Goal: Transaction & Acquisition: Purchase product/service

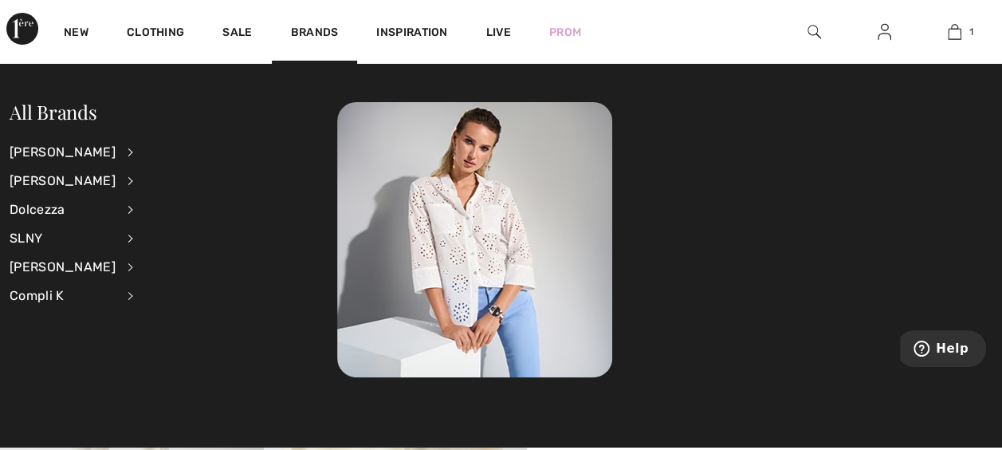
click at [731, 31] on div "New Clothing Sale Brands Inspiration Live Prom 1 Added to Bag Joseph Ribkoff Ov…" at bounding box center [501, 32] width 1002 height 64
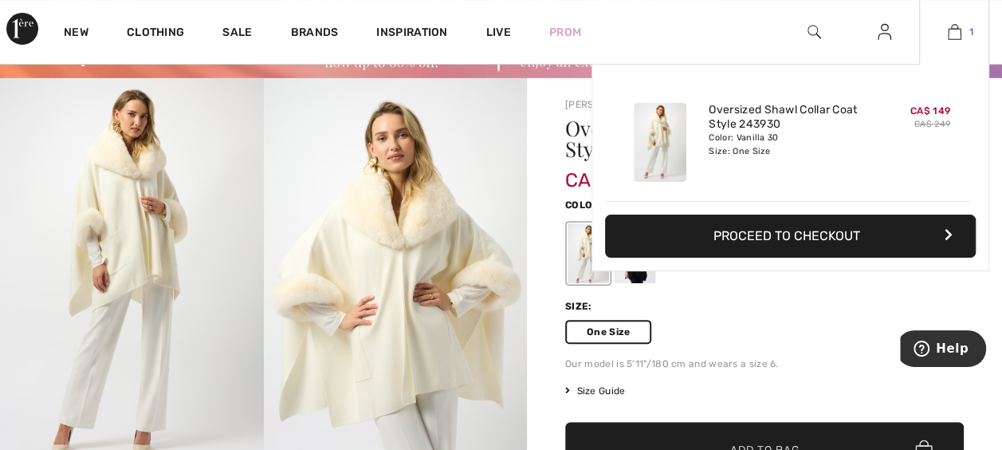
click at [954, 35] on img at bounding box center [955, 31] width 14 height 19
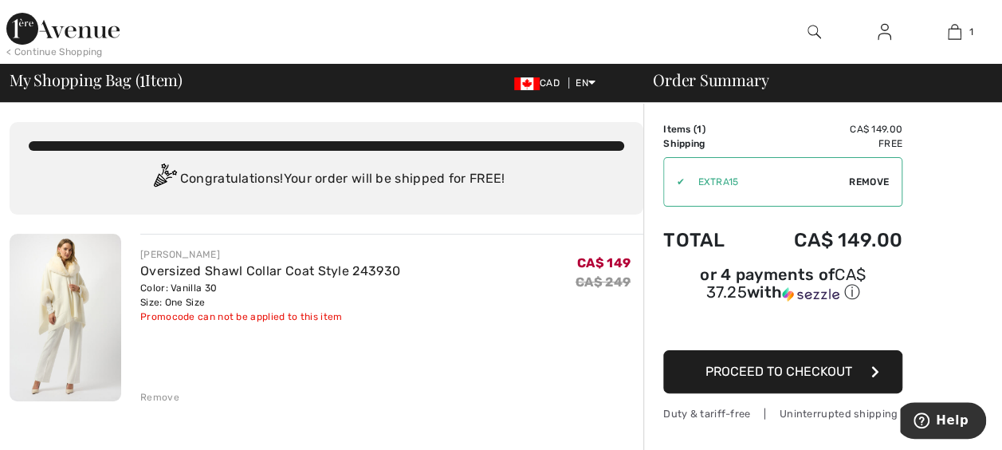
click at [73, 301] on img at bounding box center [66, 317] width 112 height 167
